Goal: Transaction & Acquisition: Purchase product/service

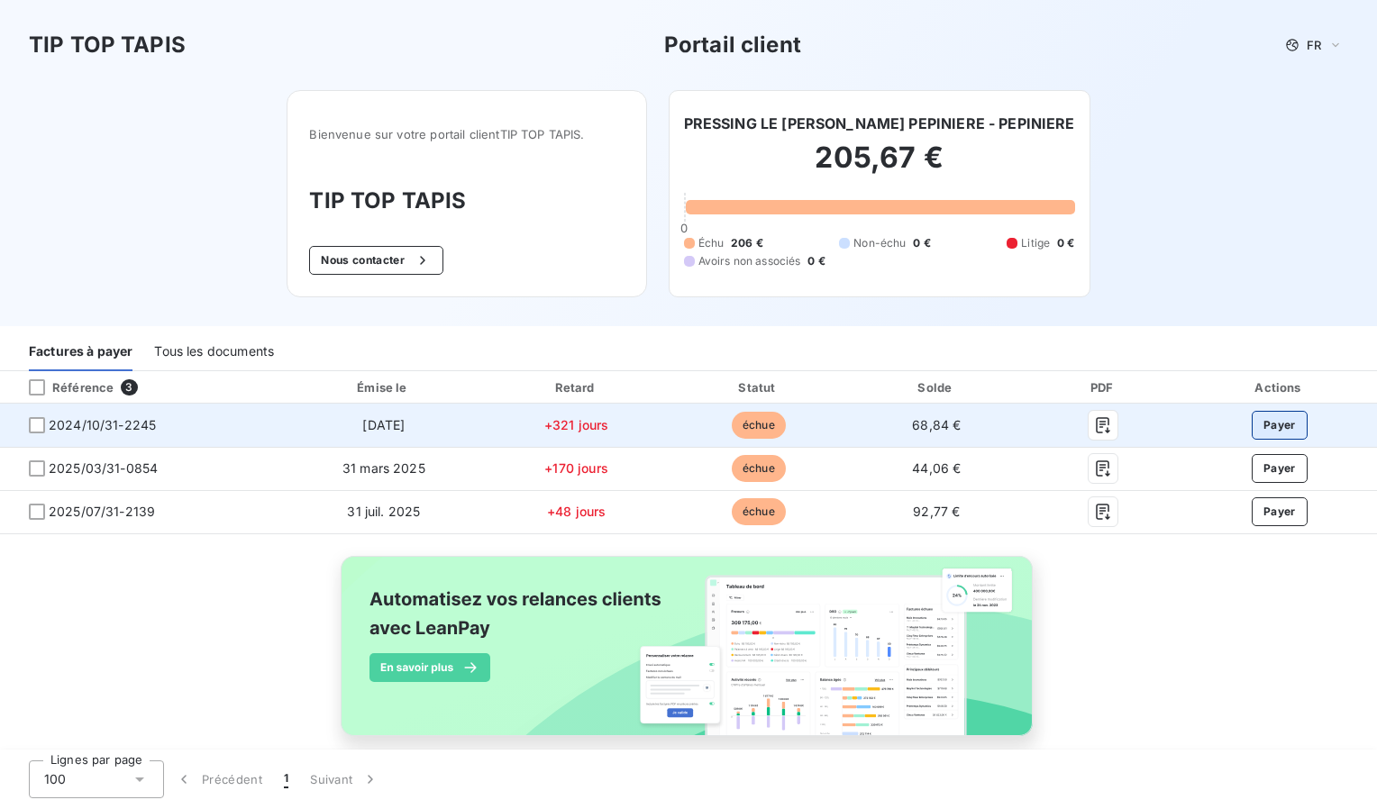
click at [1268, 424] on button "Payer" at bounding box center [1280, 425] width 56 height 29
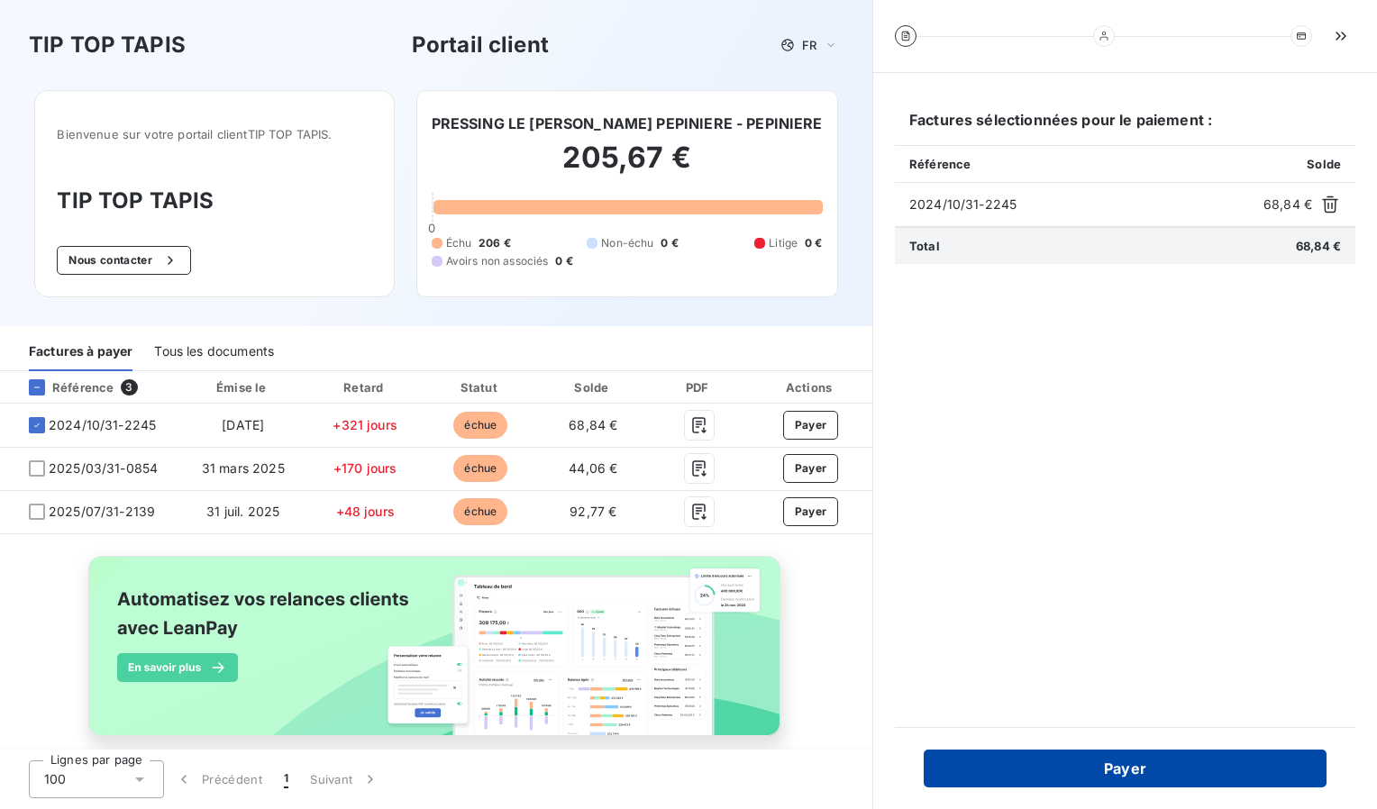
click at [1119, 770] on button "Payer" at bounding box center [1125, 769] width 403 height 38
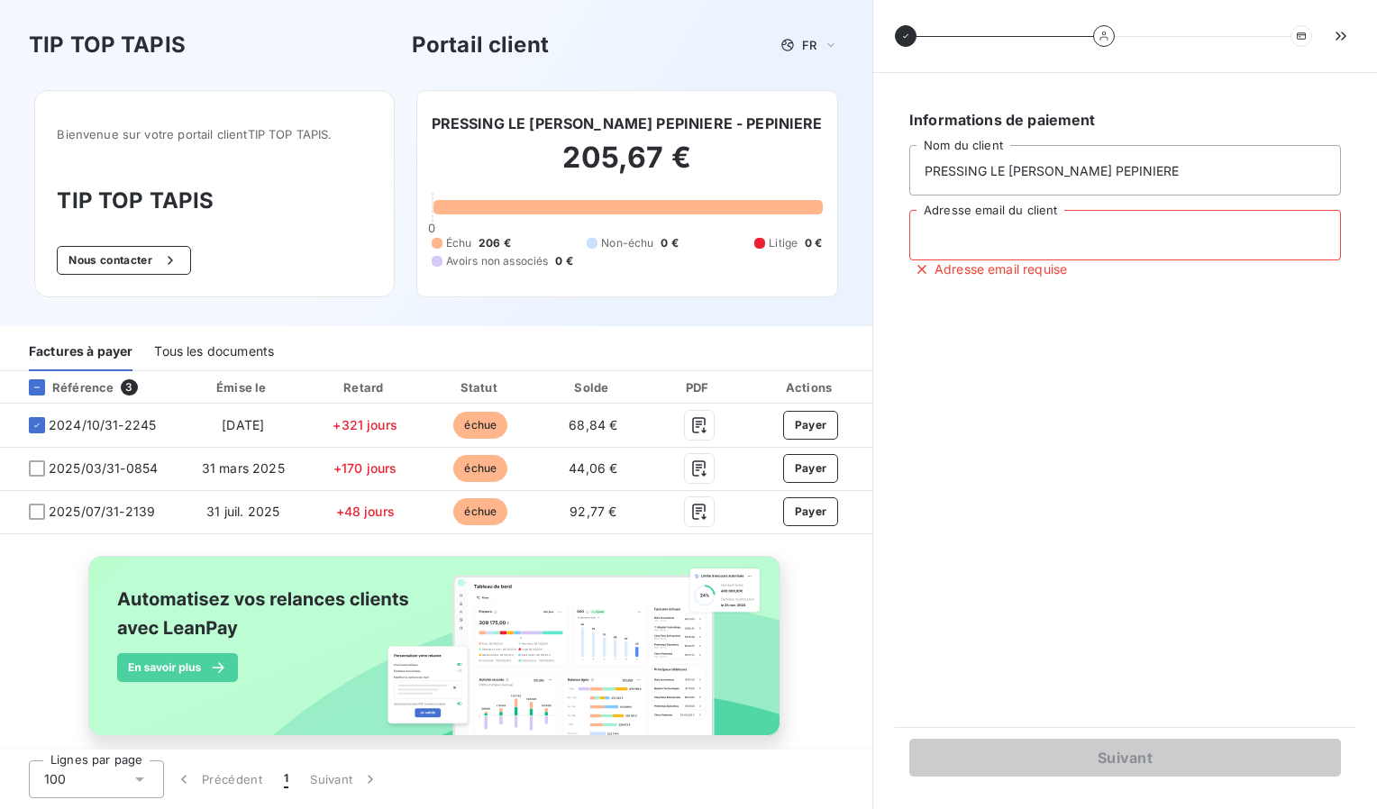
click at [992, 242] on input "Adresse email du client" at bounding box center [1125, 235] width 432 height 50
type input "pressinglemarois75@gmail.com"
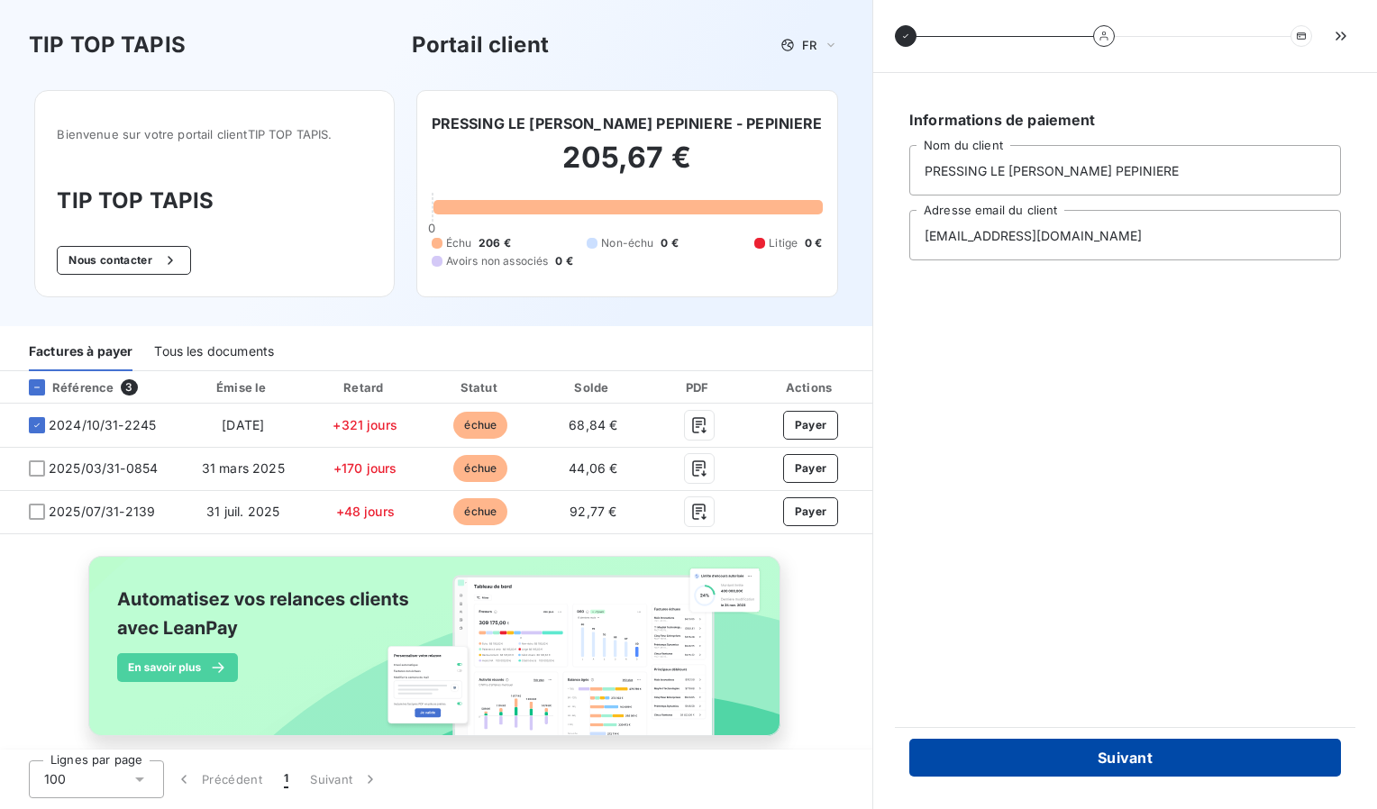
click at [1110, 761] on button "Suivant" at bounding box center [1125, 758] width 432 height 38
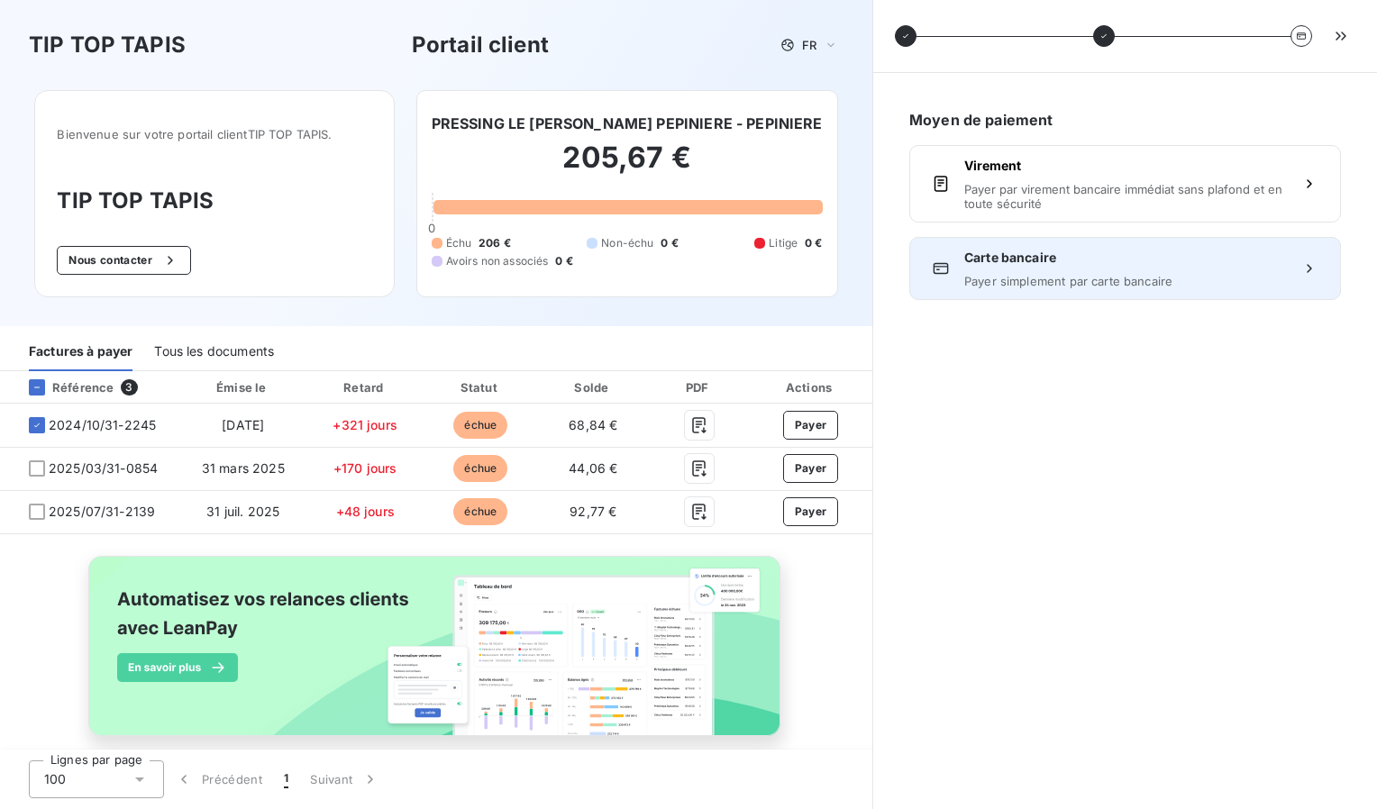
click at [1085, 286] on span "Payer simplement par carte bancaire" at bounding box center [1125, 281] width 322 height 14
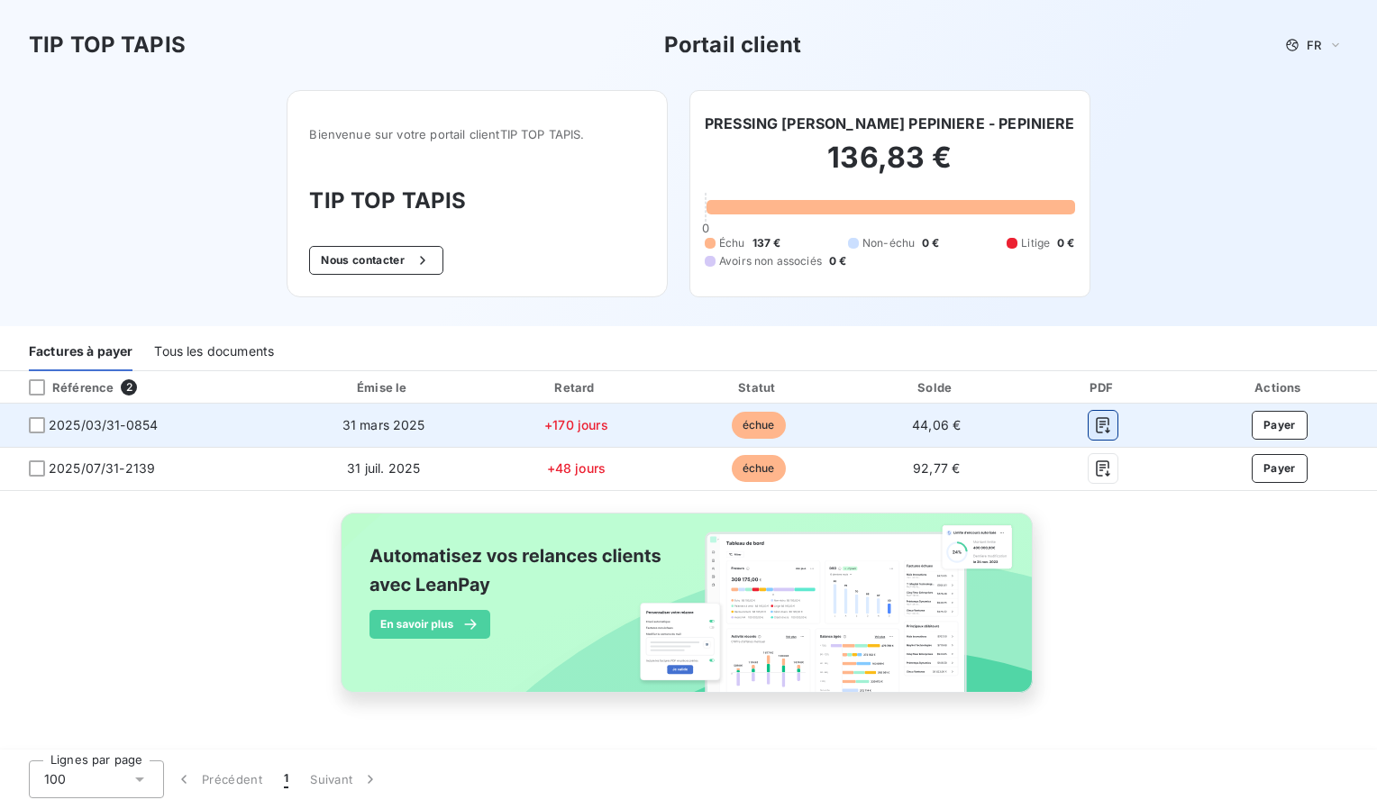
click at [1101, 418] on icon "button" at bounding box center [1103, 425] width 18 height 18
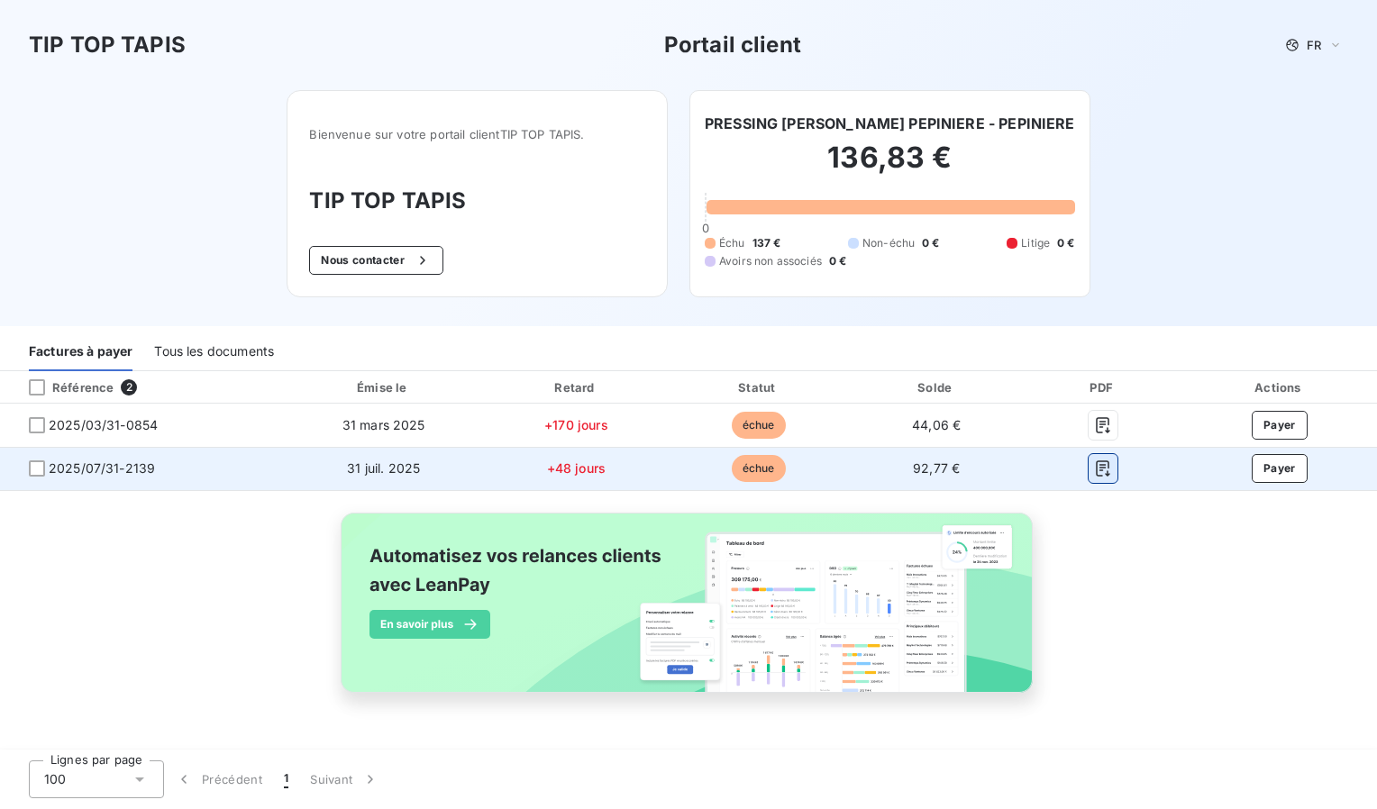
click at [1105, 465] on icon "button" at bounding box center [1103, 469] width 18 height 18
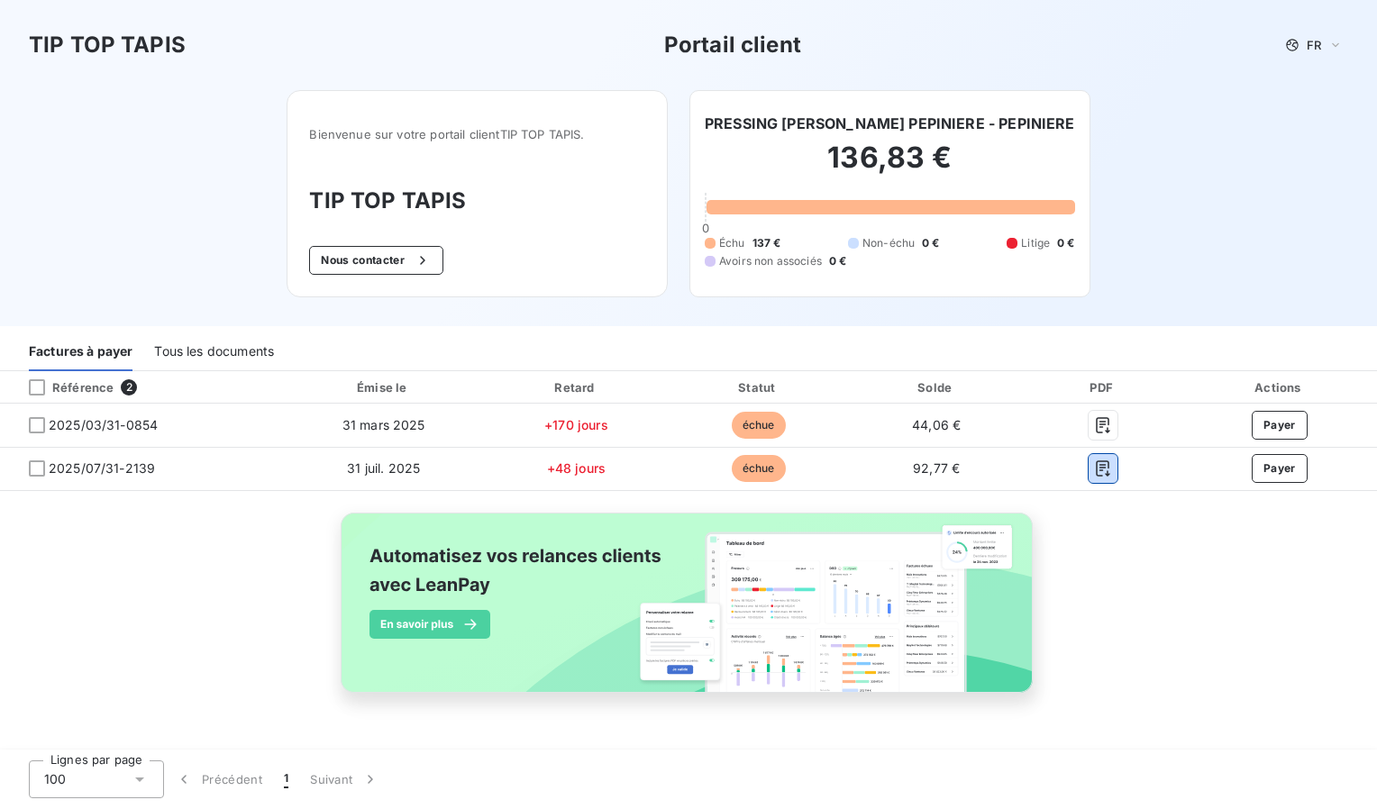
drag, startPoint x: 247, startPoint y: 342, endPoint x: 257, endPoint y: 368, distance: 27.1
click at [247, 342] on div "Tous les documents" at bounding box center [214, 352] width 120 height 38
